Goal: Check status

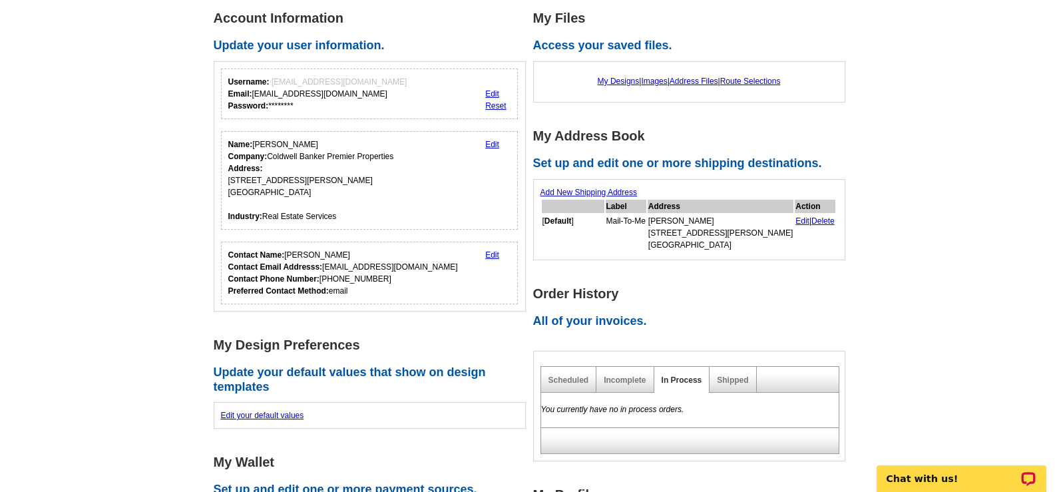
scroll to position [200, 0]
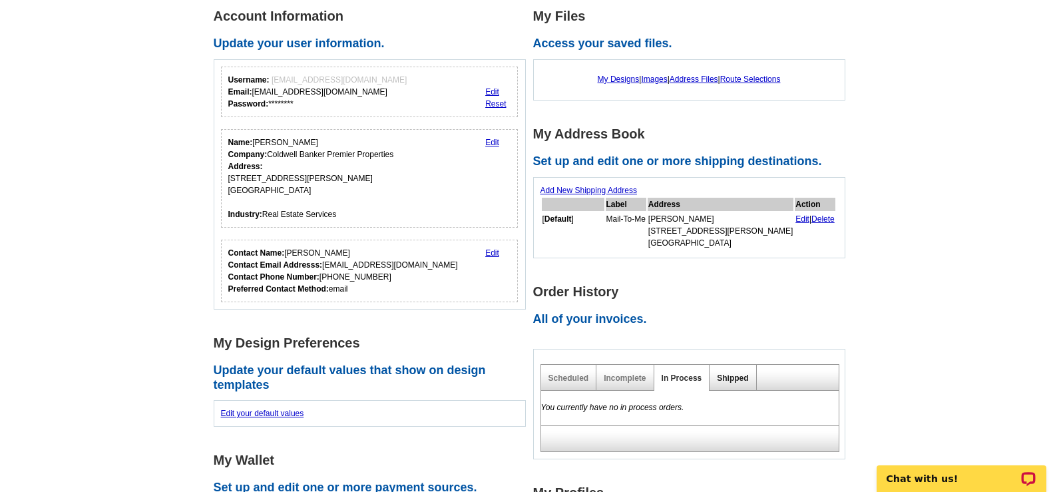
click at [731, 380] on link "Shipped" at bounding box center [732, 378] width 31 height 9
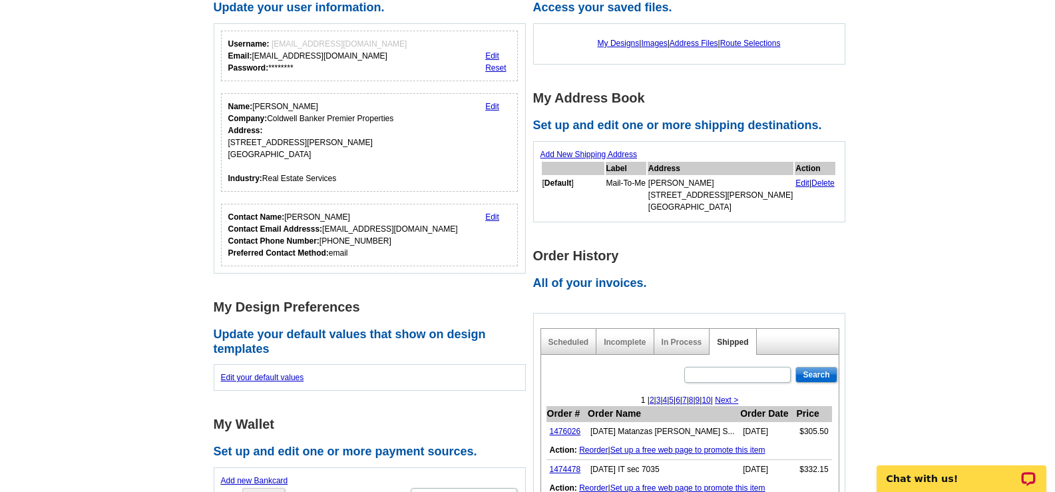
scroll to position [266, 0]
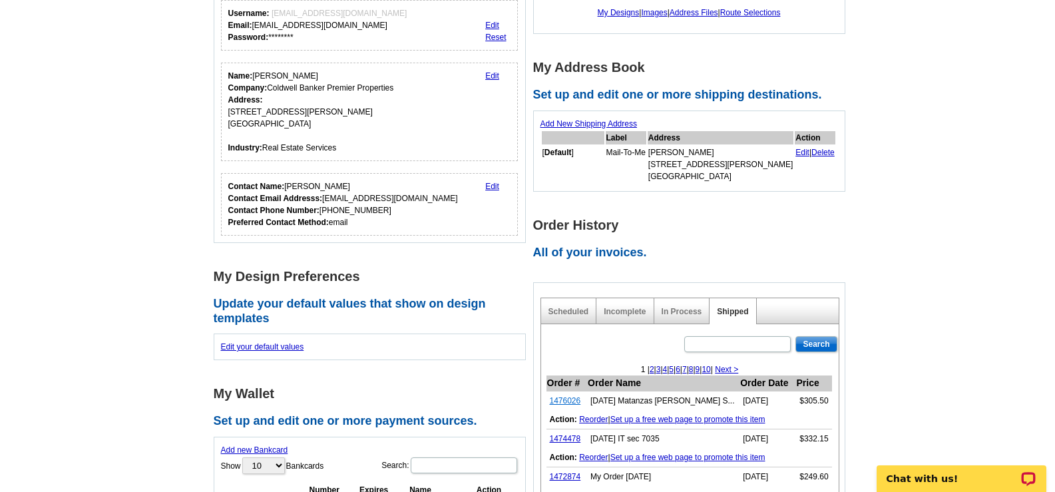
click at [565, 405] on link "1476026" at bounding box center [565, 400] width 31 height 9
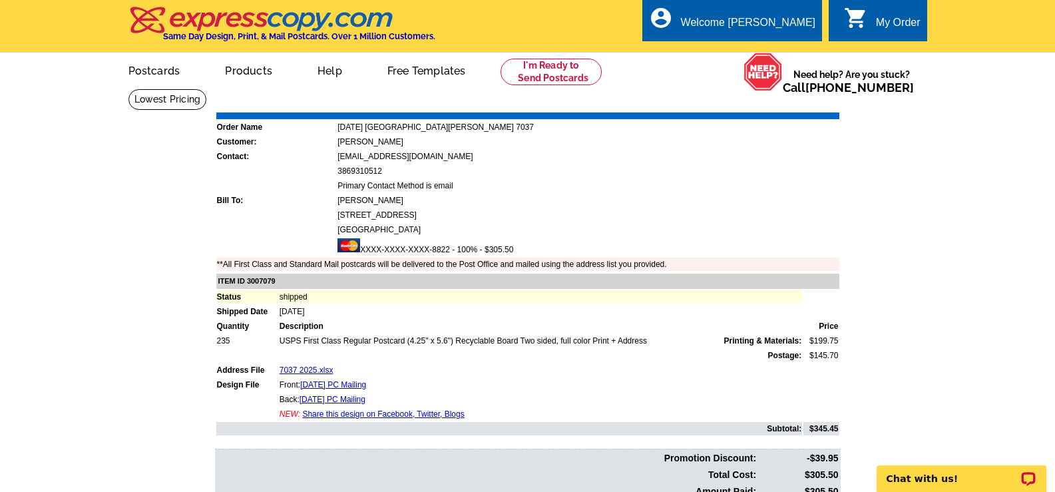
click at [799, 103] on link "Print Invoice" at bounding box center [805, 102] width 69 height 11
